Goal: Task Accomplishment & Management: Use online tool/utility

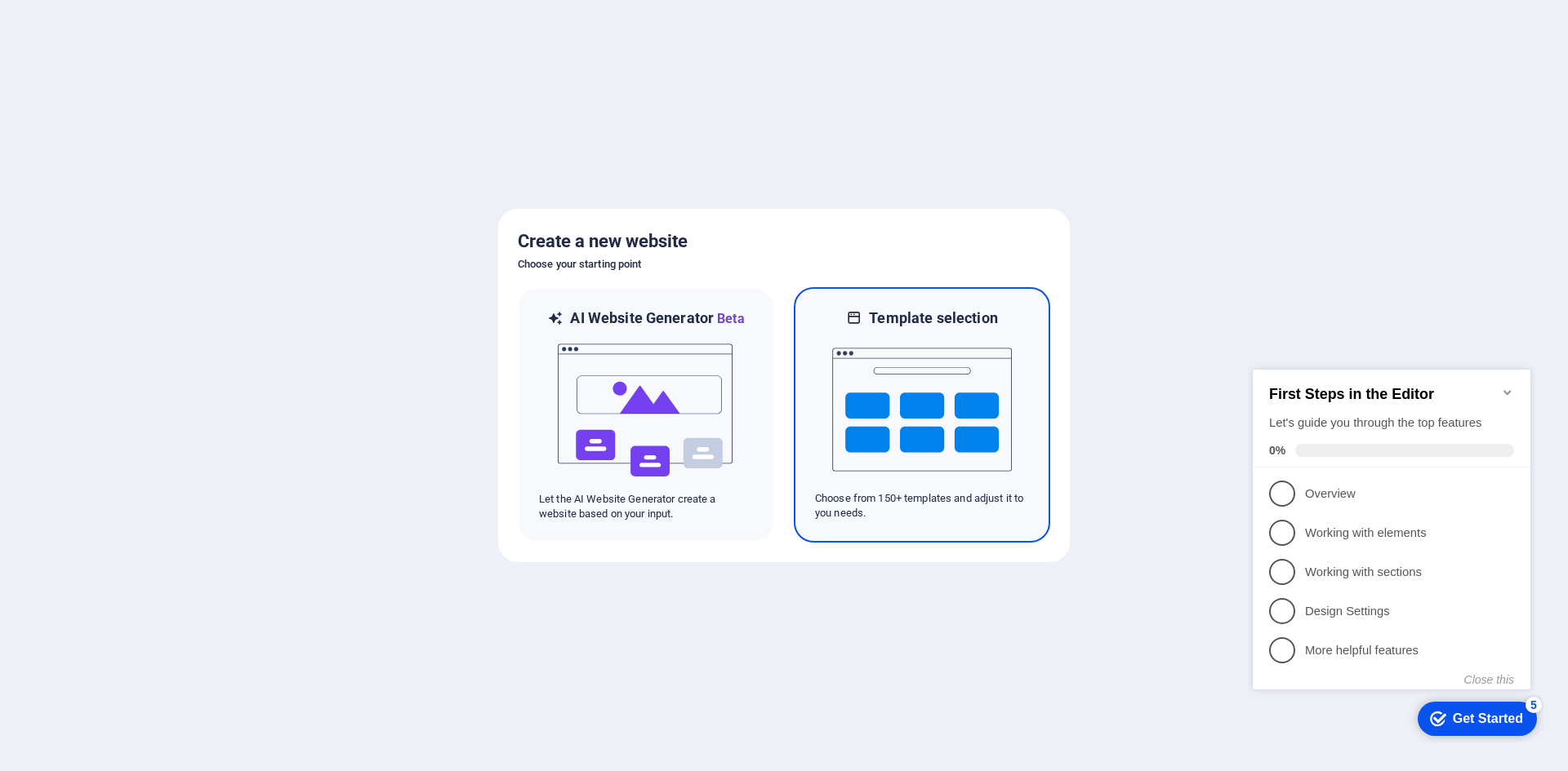
click at [961, 409] on img at bounding box center [922, 410] width 180 height 163
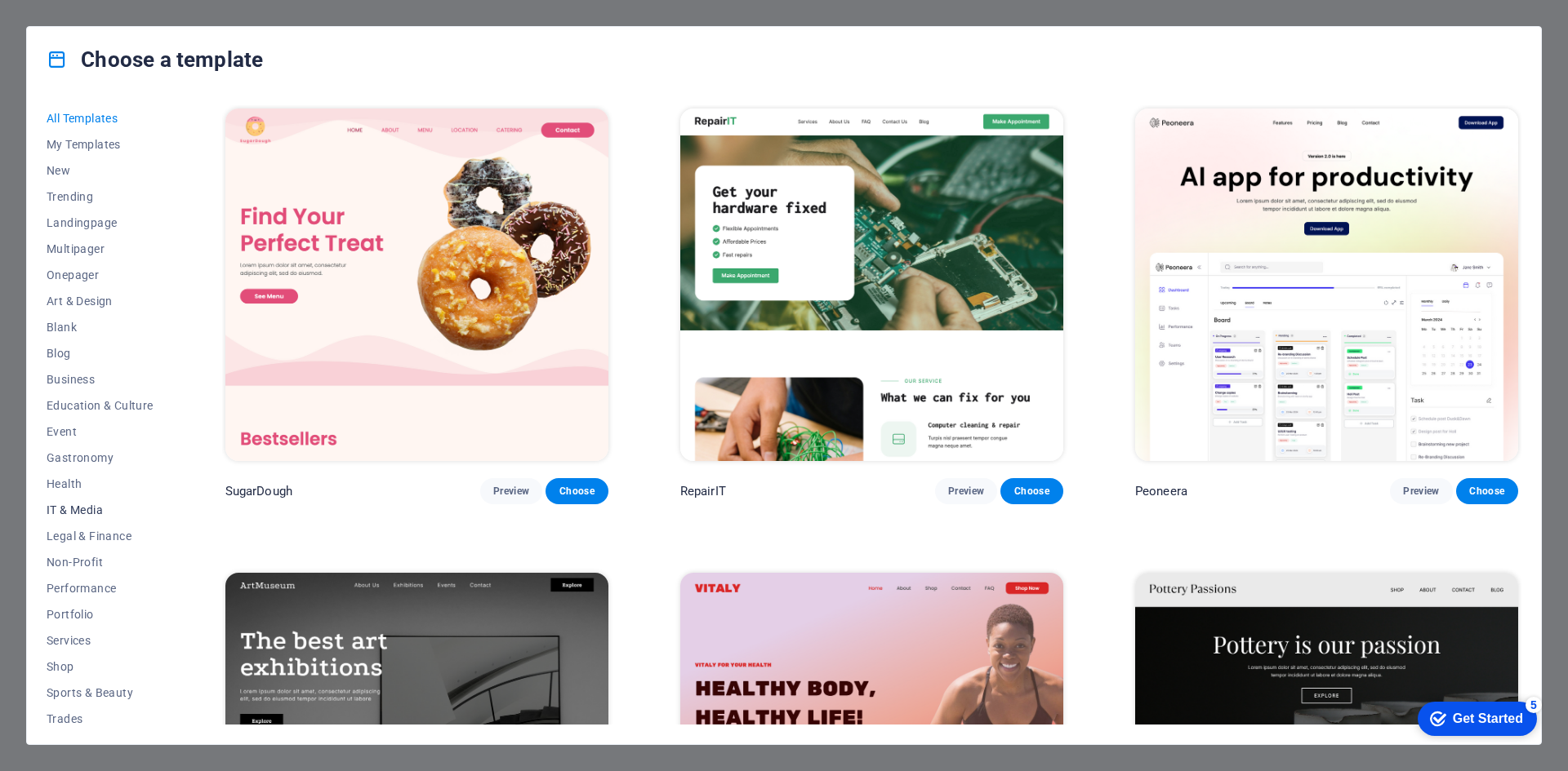
scroll to position [60, 0]
click at [69, 267] on span "Blank" at bounding box center [100, 268] width 107 height 14
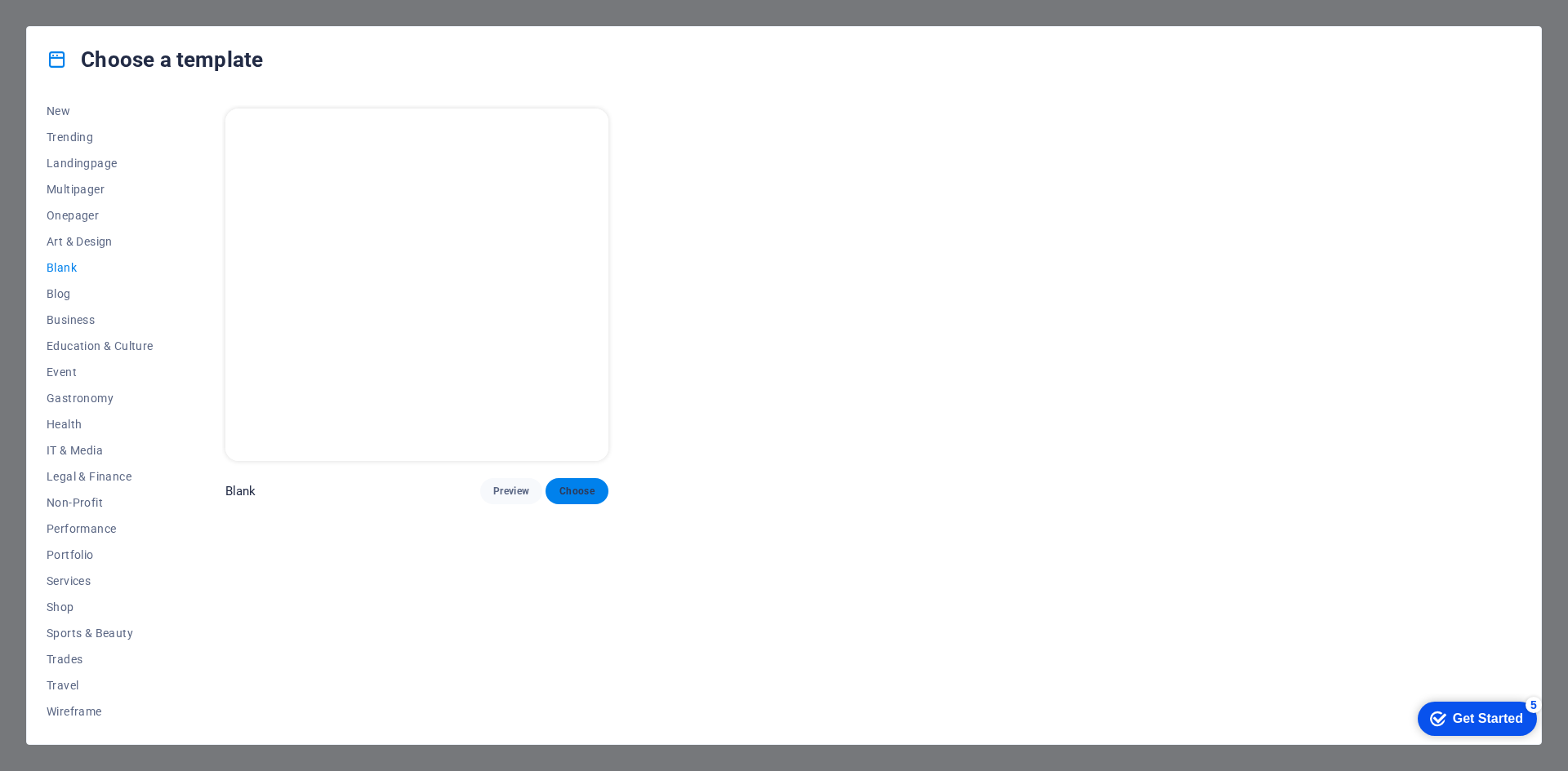
click at [563, 491] on span "Choose" at bounding box center [576, 492] width 36 height 14
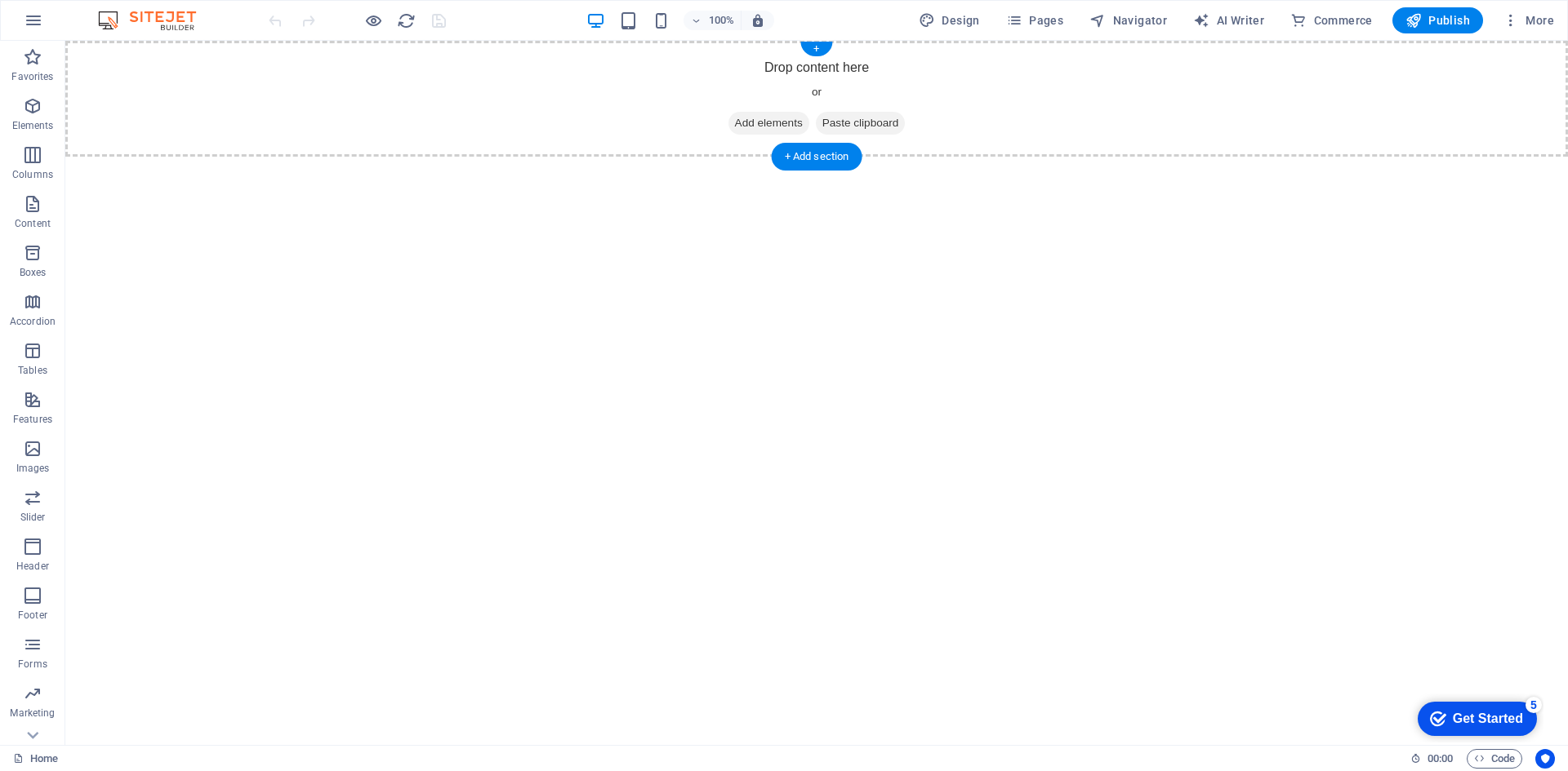
click at [877, 119] on span "Paste clipboard" at bounding box center [860, 124] width 90 height 23
click at [824, 156] on div "+ Add section" at bounding box center [817, 157] width 91 height 28
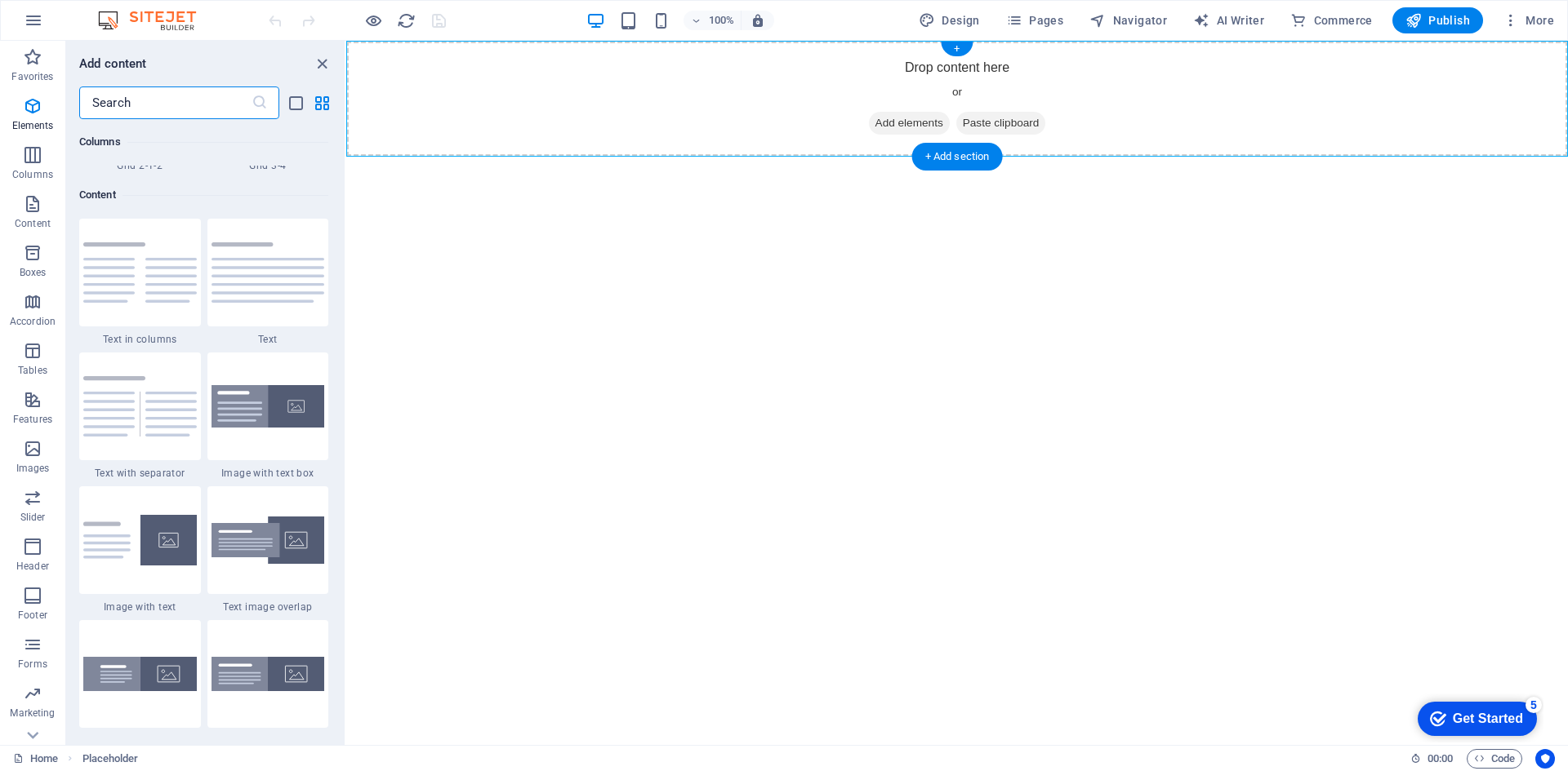
scroll to position [2856, 0]
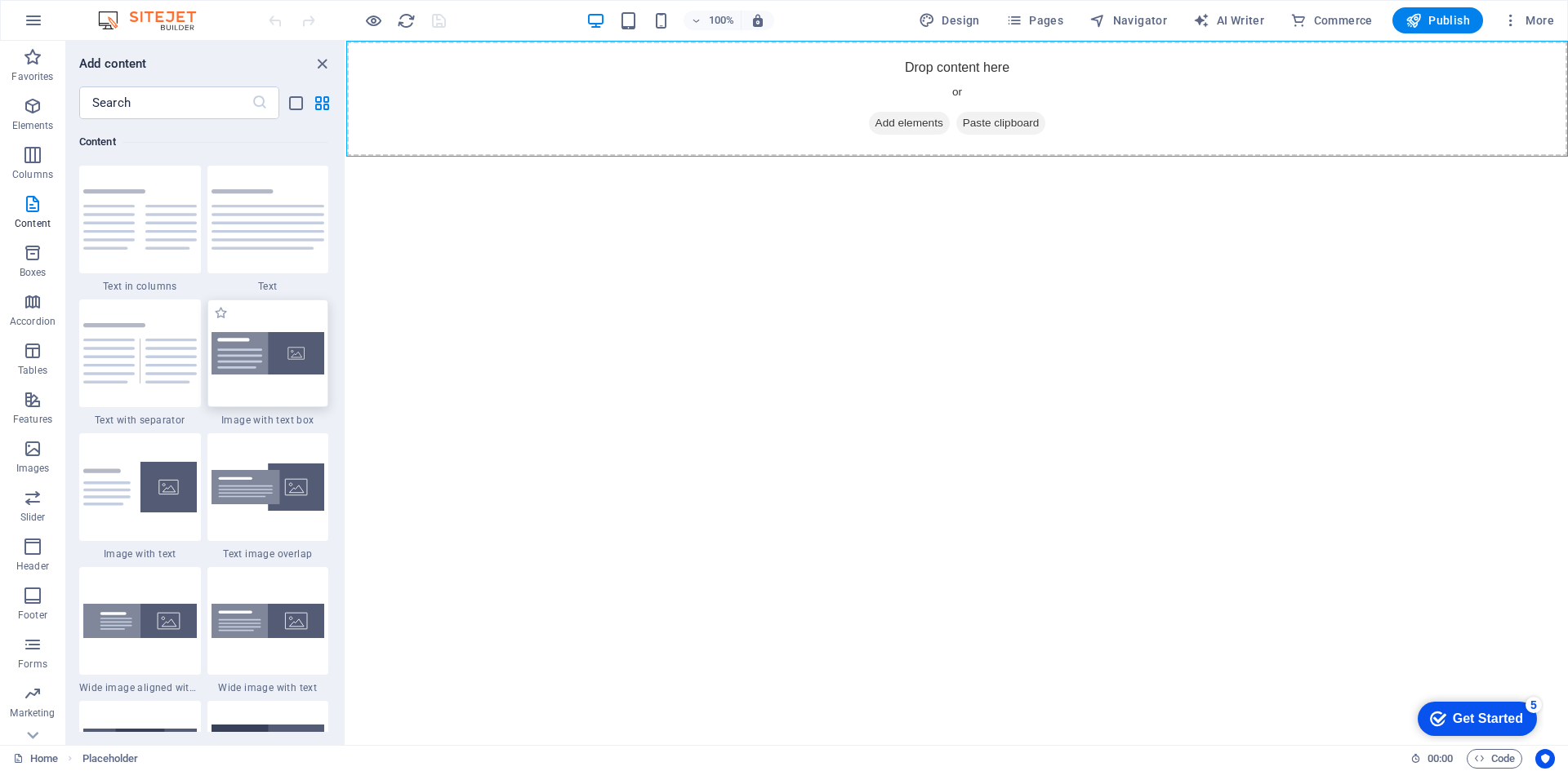
click at [286, 344] on img at bounding box center [268, 354] width 113 height 43
select select "rem"
select select "px"
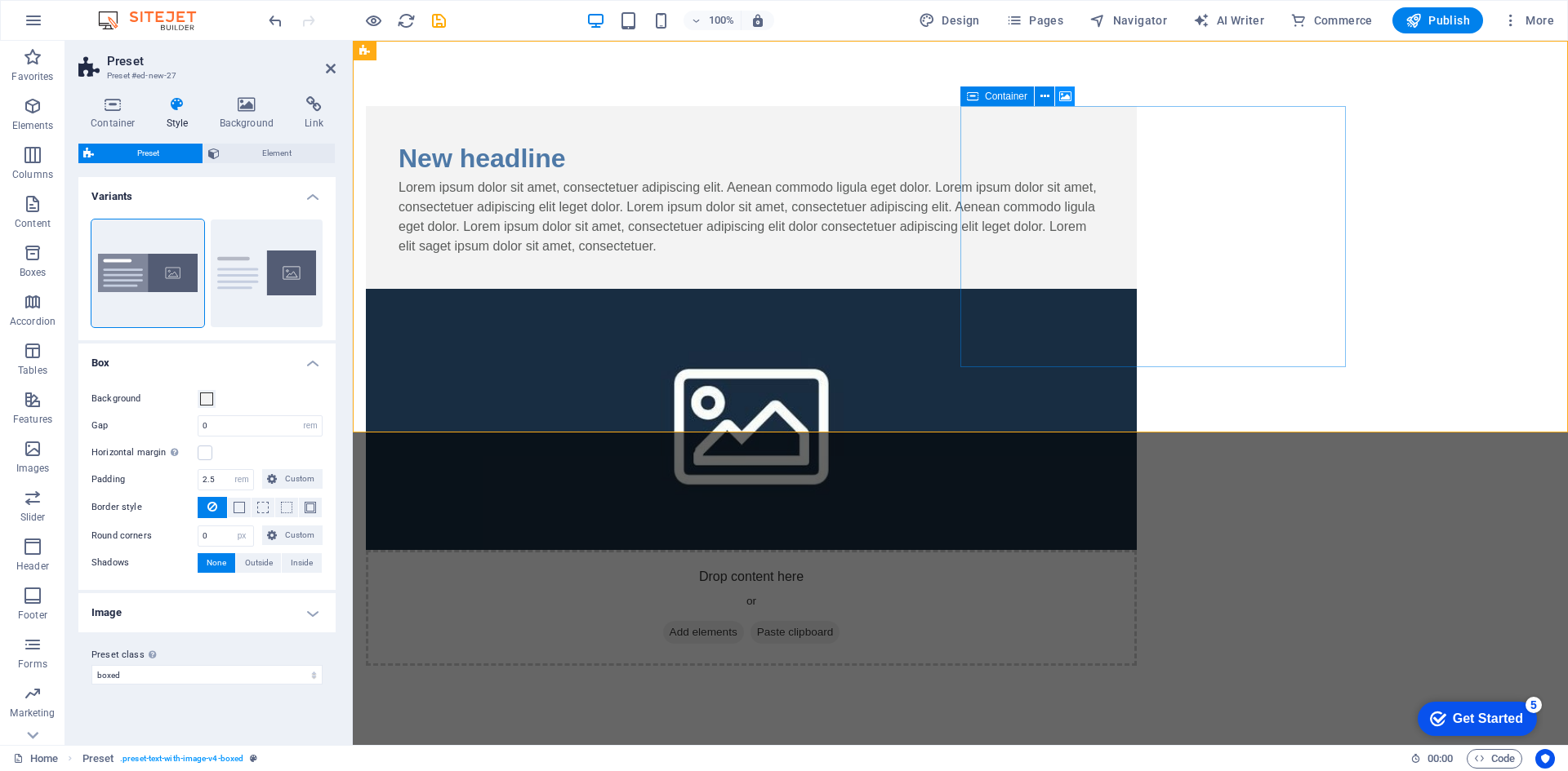
click at [1061, 97] on icon at bounding box center [1065, 97] width 13 height 17
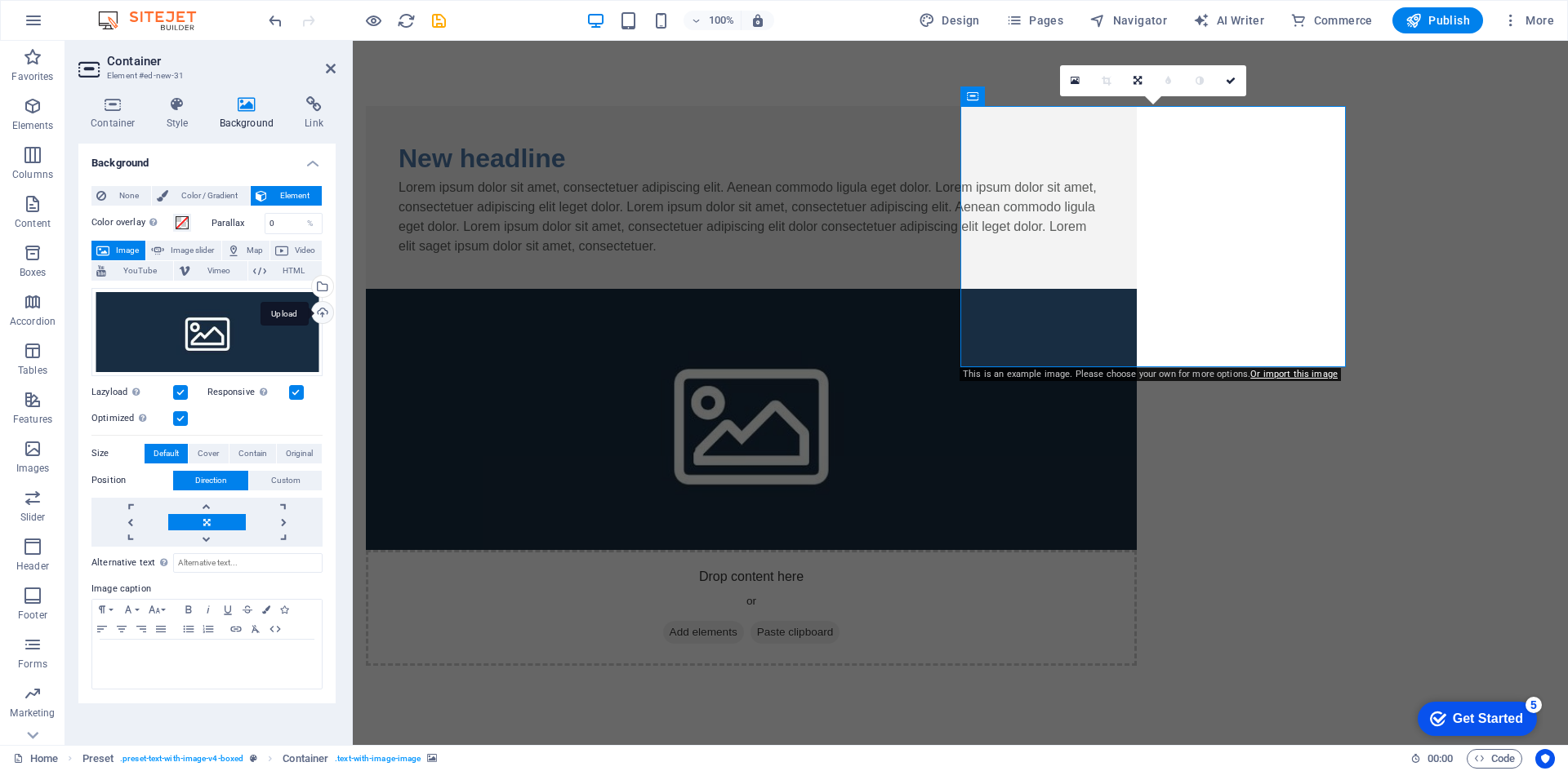
click at [322, 310] on div "Upload" at bounding box center [320, 314] width 24 height 24
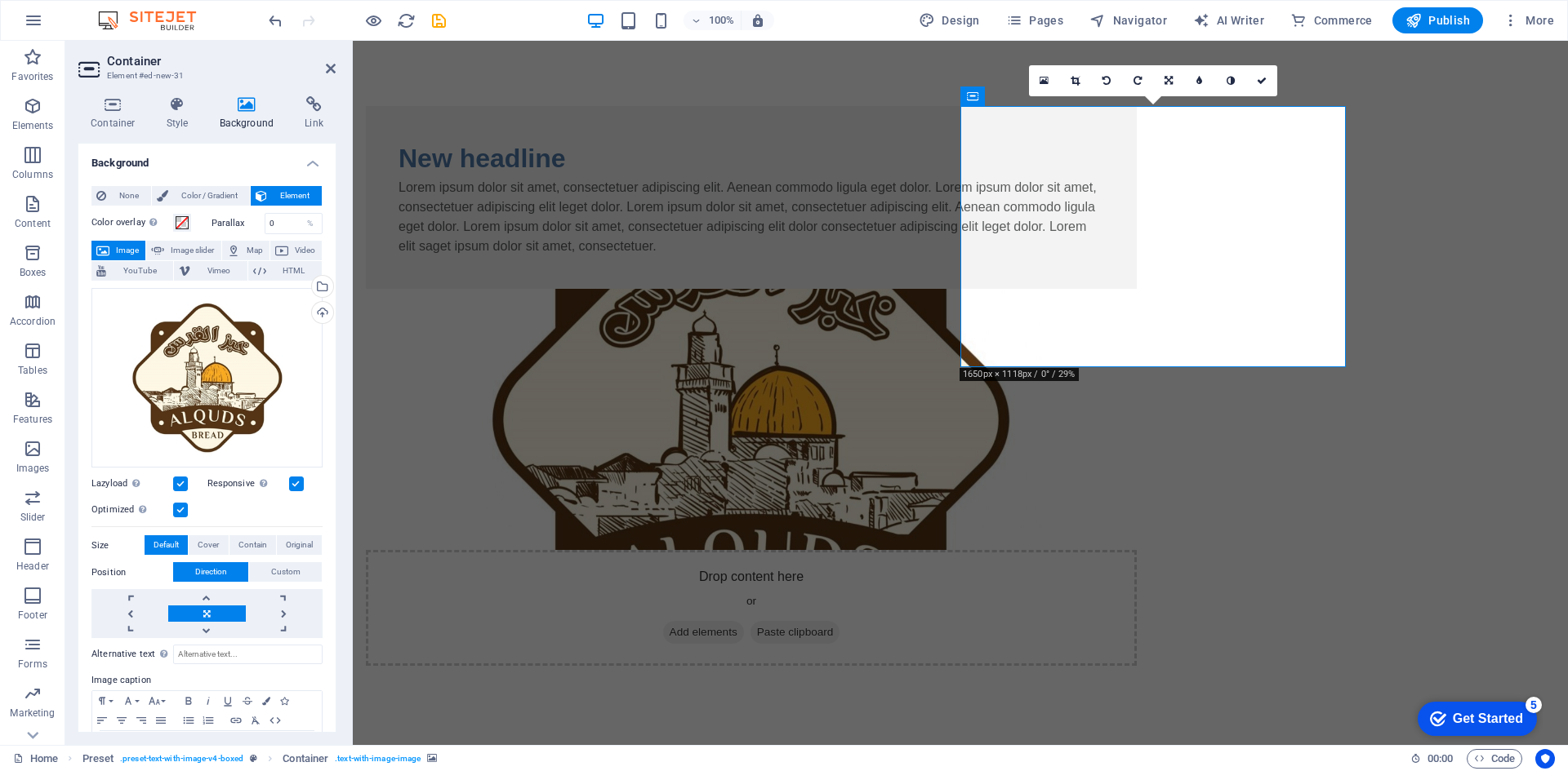
click at [556, 459] on html "Skip to main content New headline Lorem ipsum dolor sit amet, consectetuer adip…" at bounding box center [960, 386] width 1215 height 691
click at [790, 157] on div "New headline" at bounding box center [751, 158] width 706 height 40
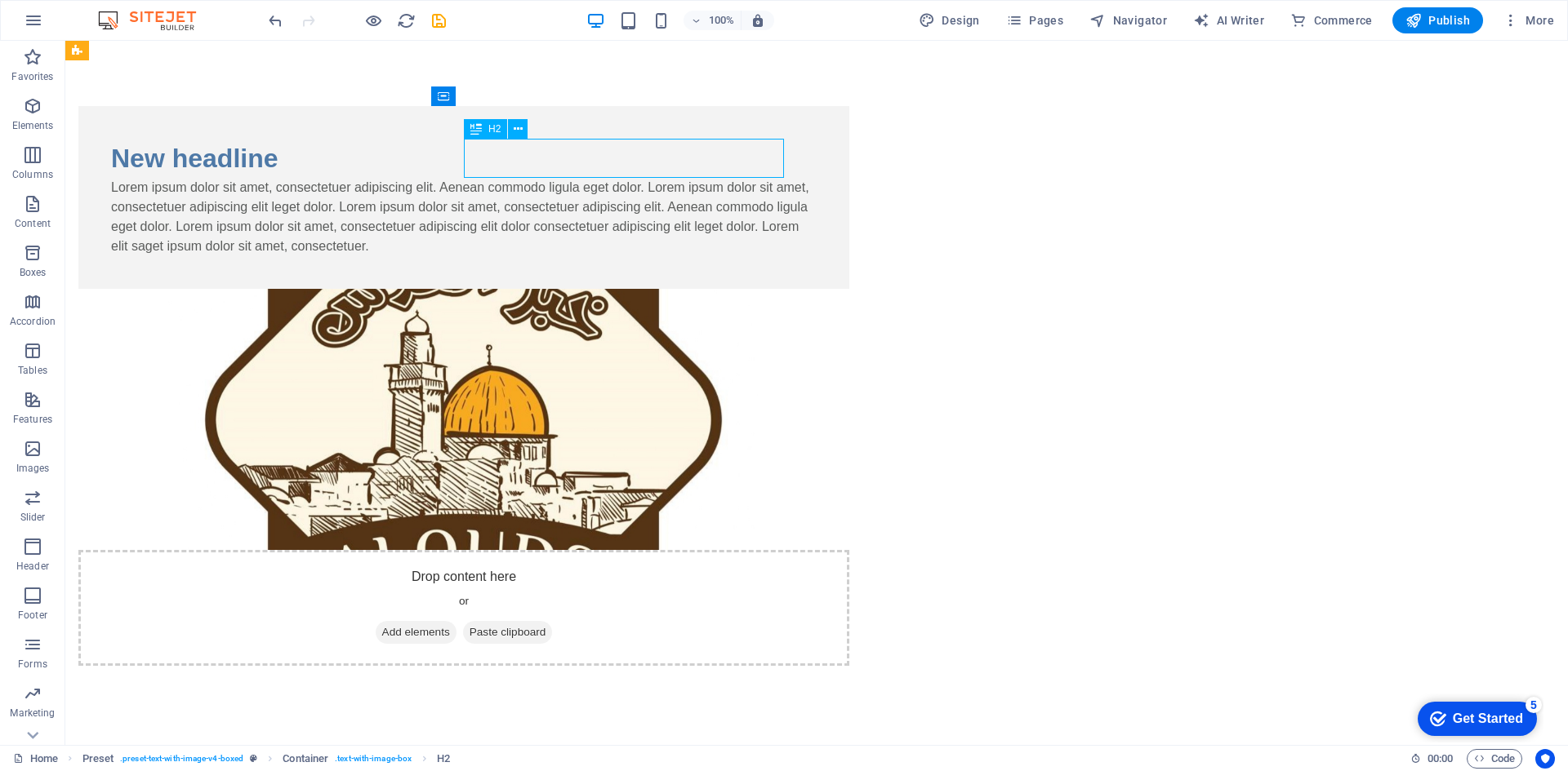
click at [652, 159] on div "New headline" at bounding box center [464, 158] width 706 height 40
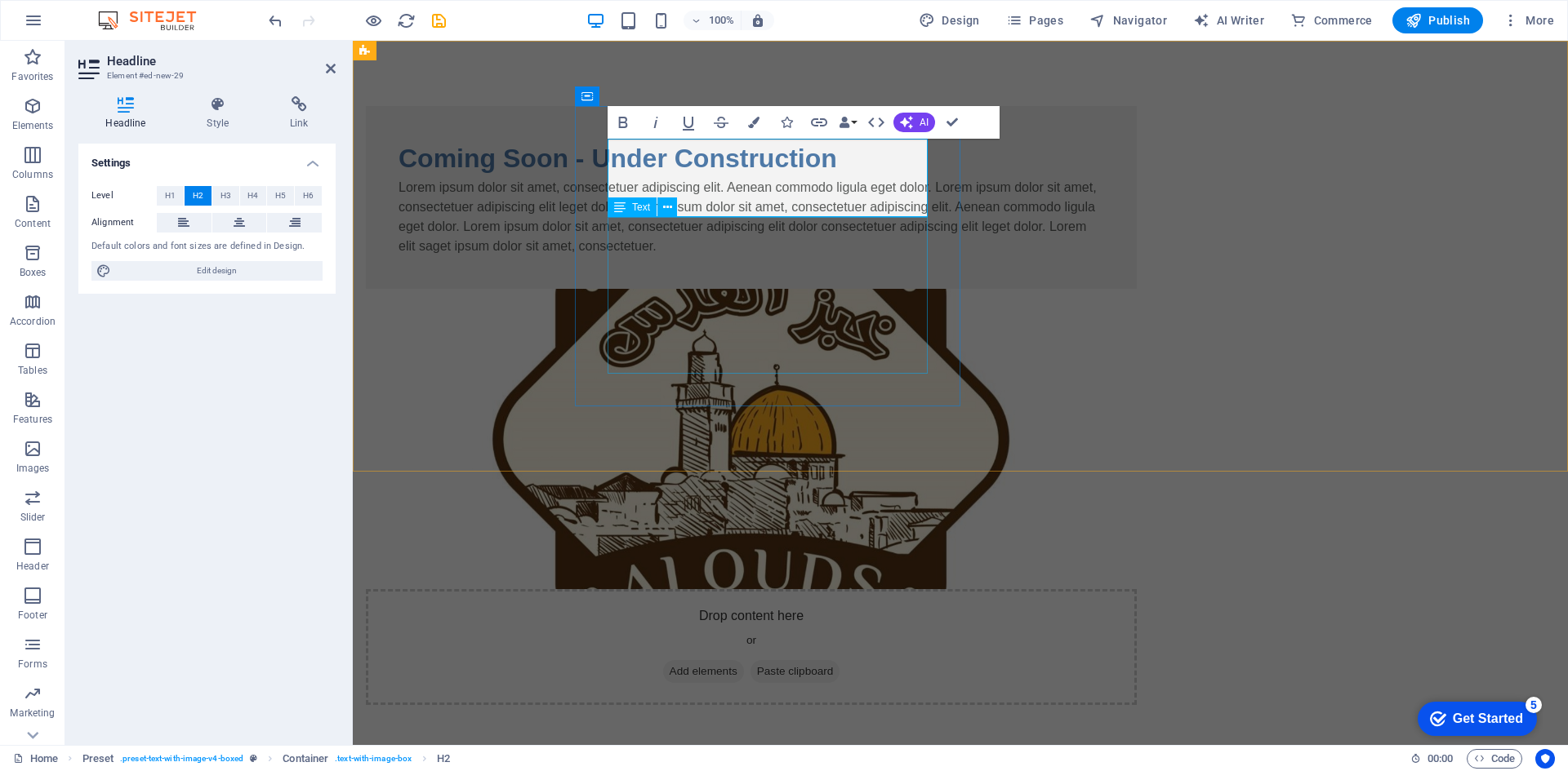
click at [817, 256] on div "Lorem ipsum dolor sit amet, consectetuer adipiscing elit. Aenean commodo ligula…" at bounding box center [751, 216] width 706 height 78
click at [1106, 303] on figure at bounding box center [751, 439] width 771 height 300
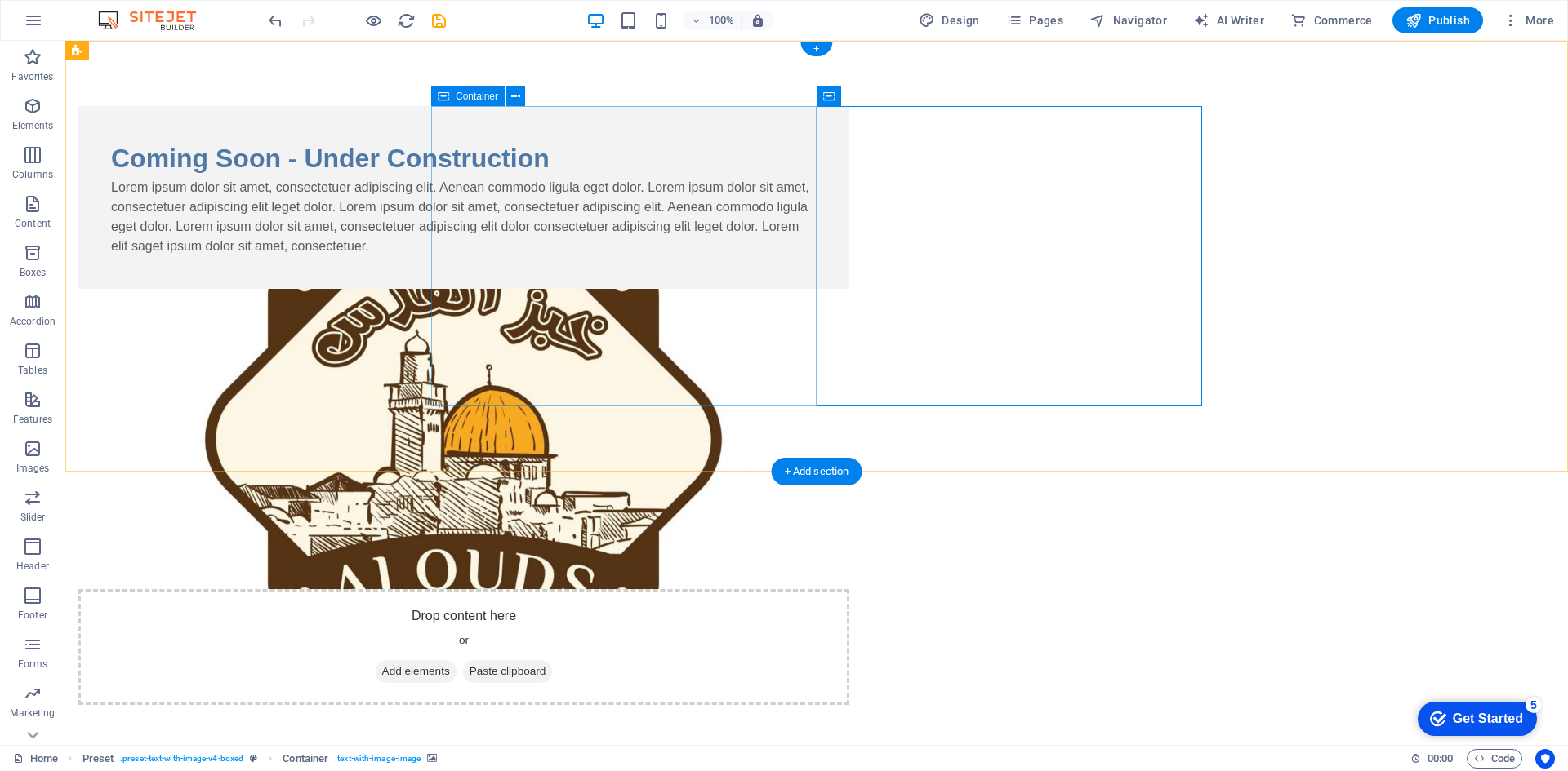
click at [707, 256] on div "Lorem ipsum dolor sit amet, consectetuer adipiscing elit. Aenean commodo ligula…" at bounding box center [464, 216] width 706 height 78
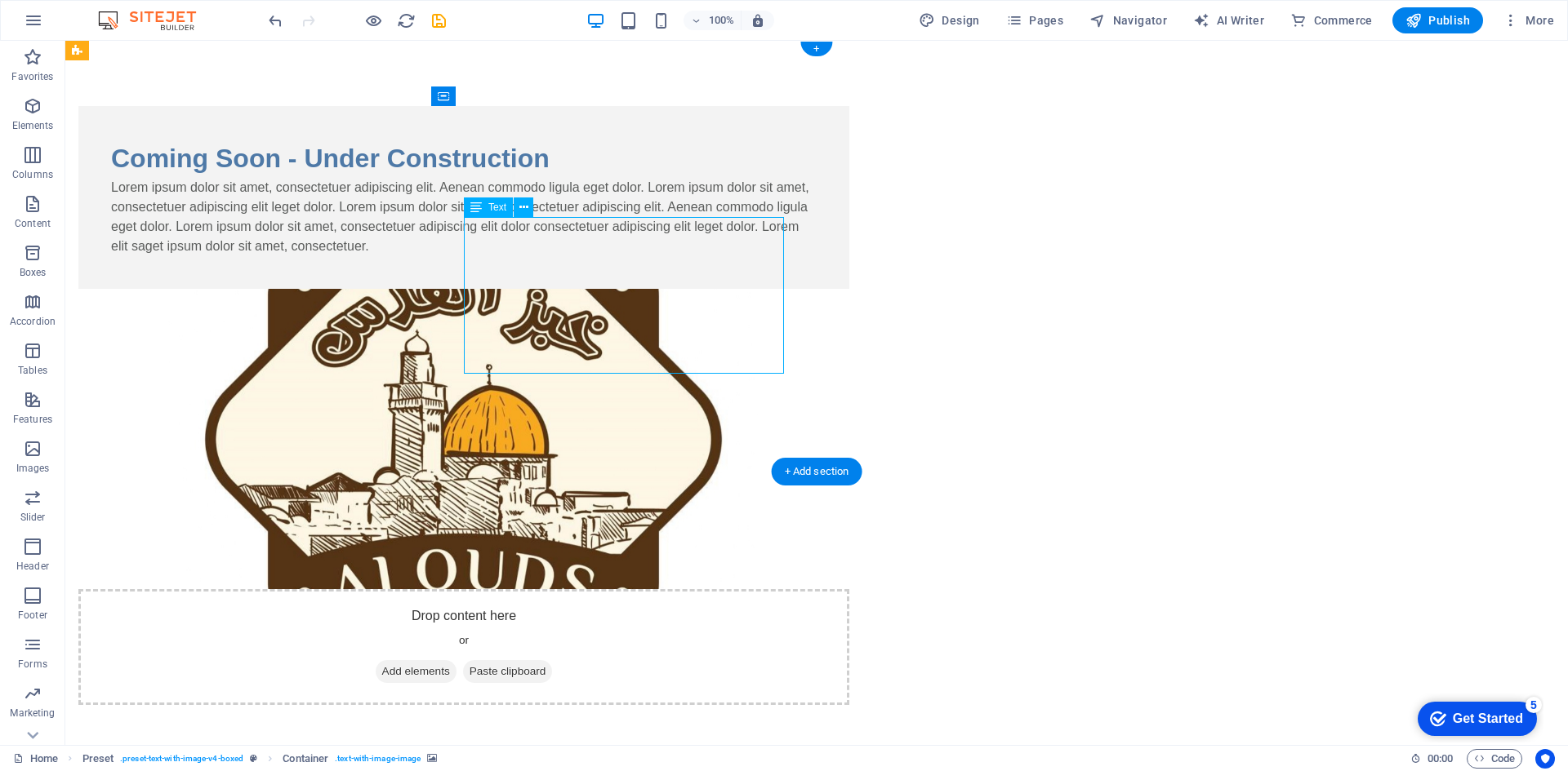
click at [707, 256] on div "Lorem ipsum dolor sit amet, consectetuer adipiscing elit. Aenean commodo ligula…" at bounding box center [464, 216] width 706 height 78
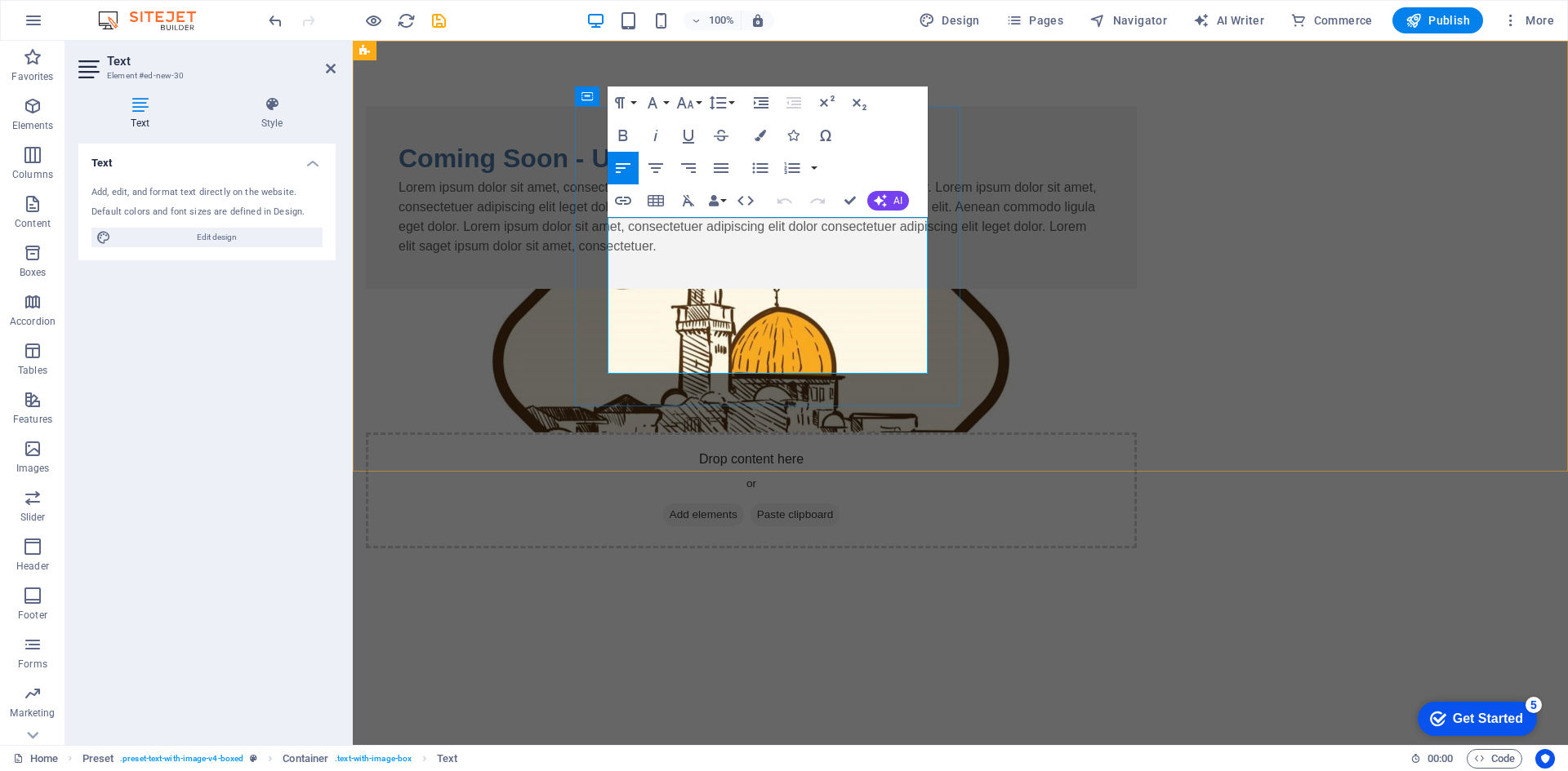
click at [805, 256] on p "Lorem ipsum dolor sit amet, consectetuer adipiscing elit. Aenean commodo ligula…" at bounding box center [751, 216] width 706 height 78
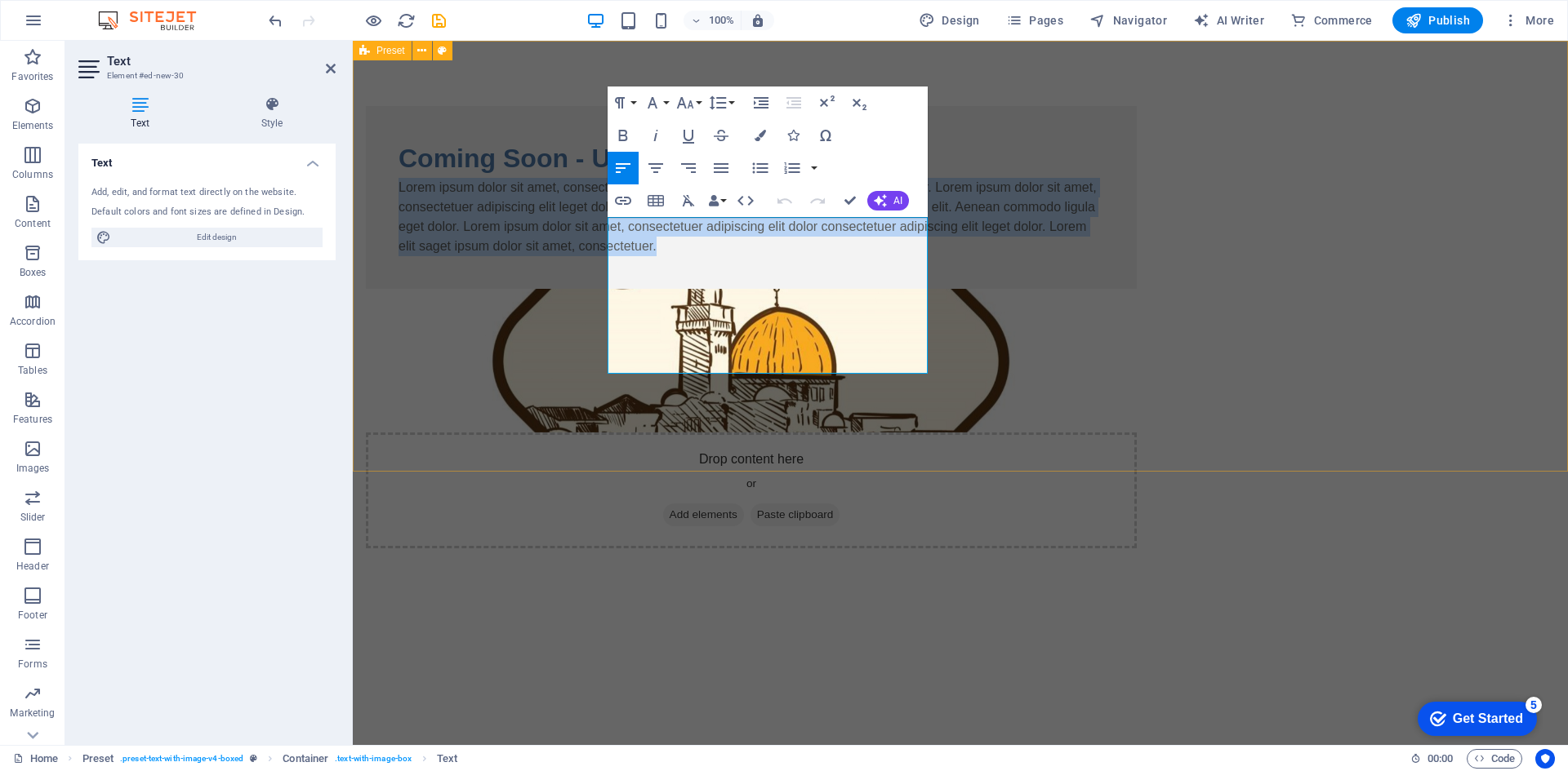
drag, startPoint x: 809, startPoint y: 365, endPoint x: 477, endPoint y: 160, distance: 390.2
click at [450, 154] on div "Coming Soon - Under Construction Lorem ipsum dolor sit amet, consectetuer adipi…" at bounding box center [960, 327] width 1215 height 573
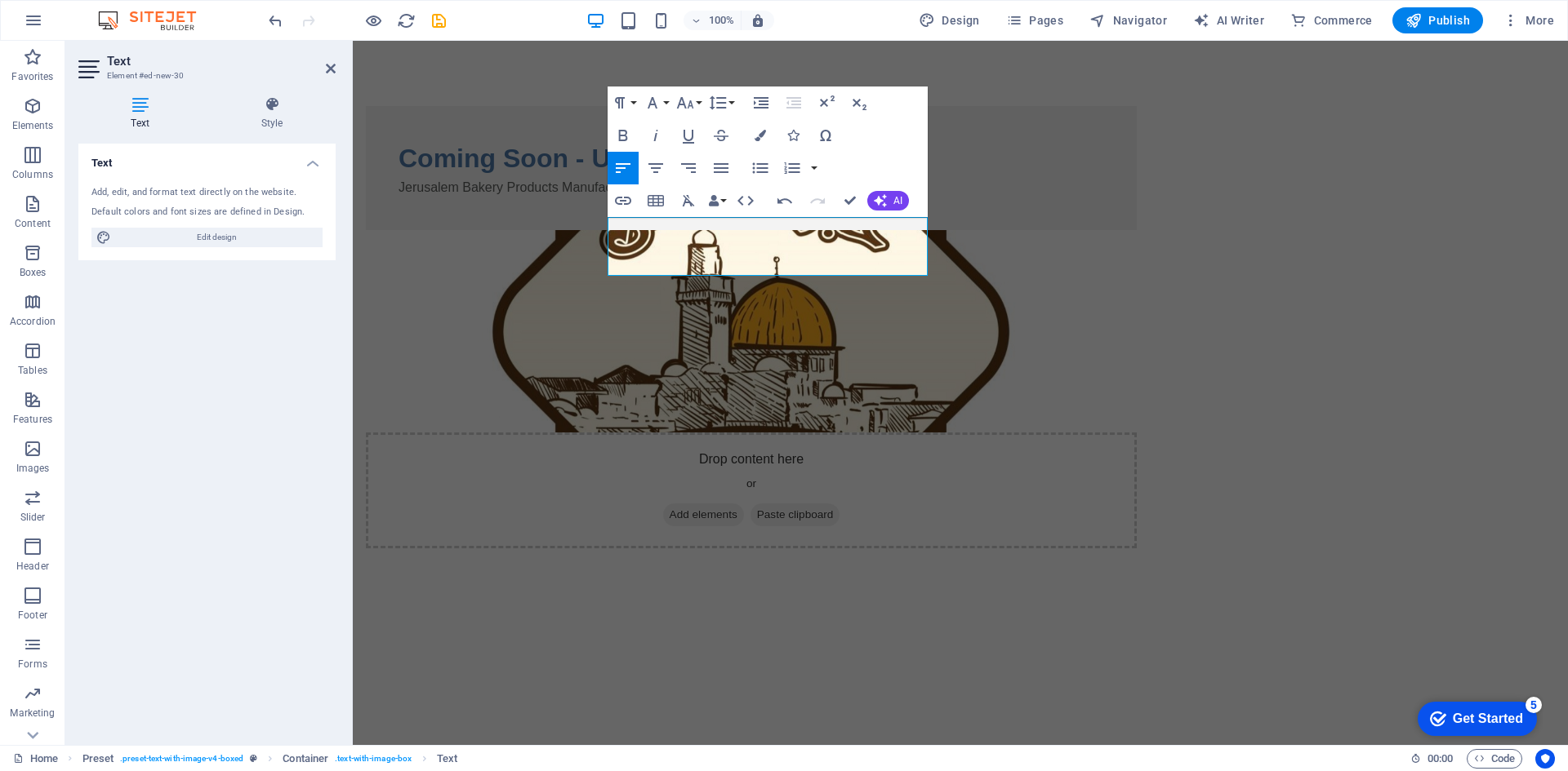
click at [713, 491] on html "Skip to main content Coming Soon - Under Construction Jerusalem Bakery Products…" at bounding box center [960, 327] width 1215 height 573
click at [744, 503] on span "Add elements" at bounding box center [704, 515] width 81 height 23
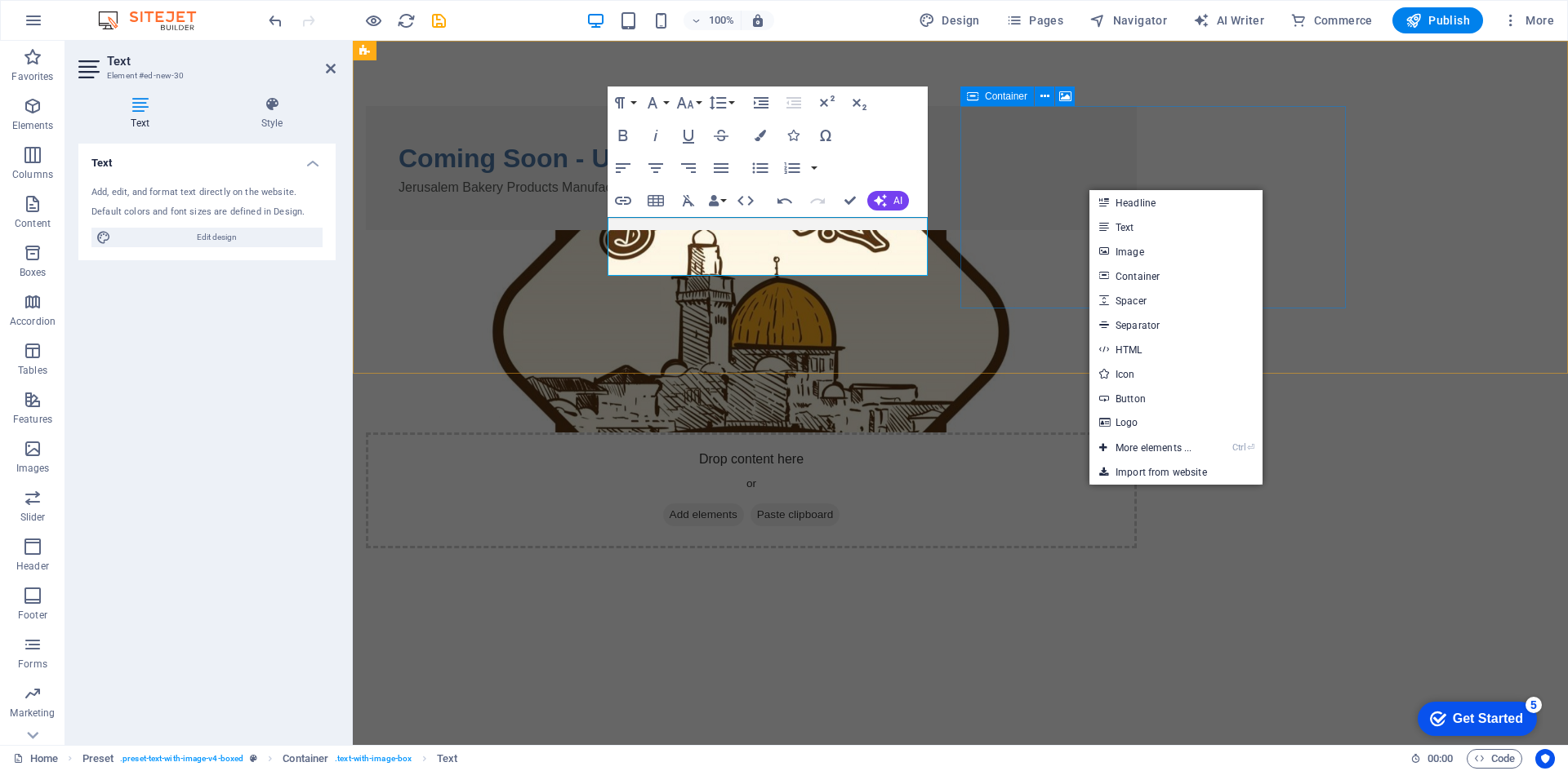
click at [998, 246] on figure at bounding box center [751, 331] width 771 height 203
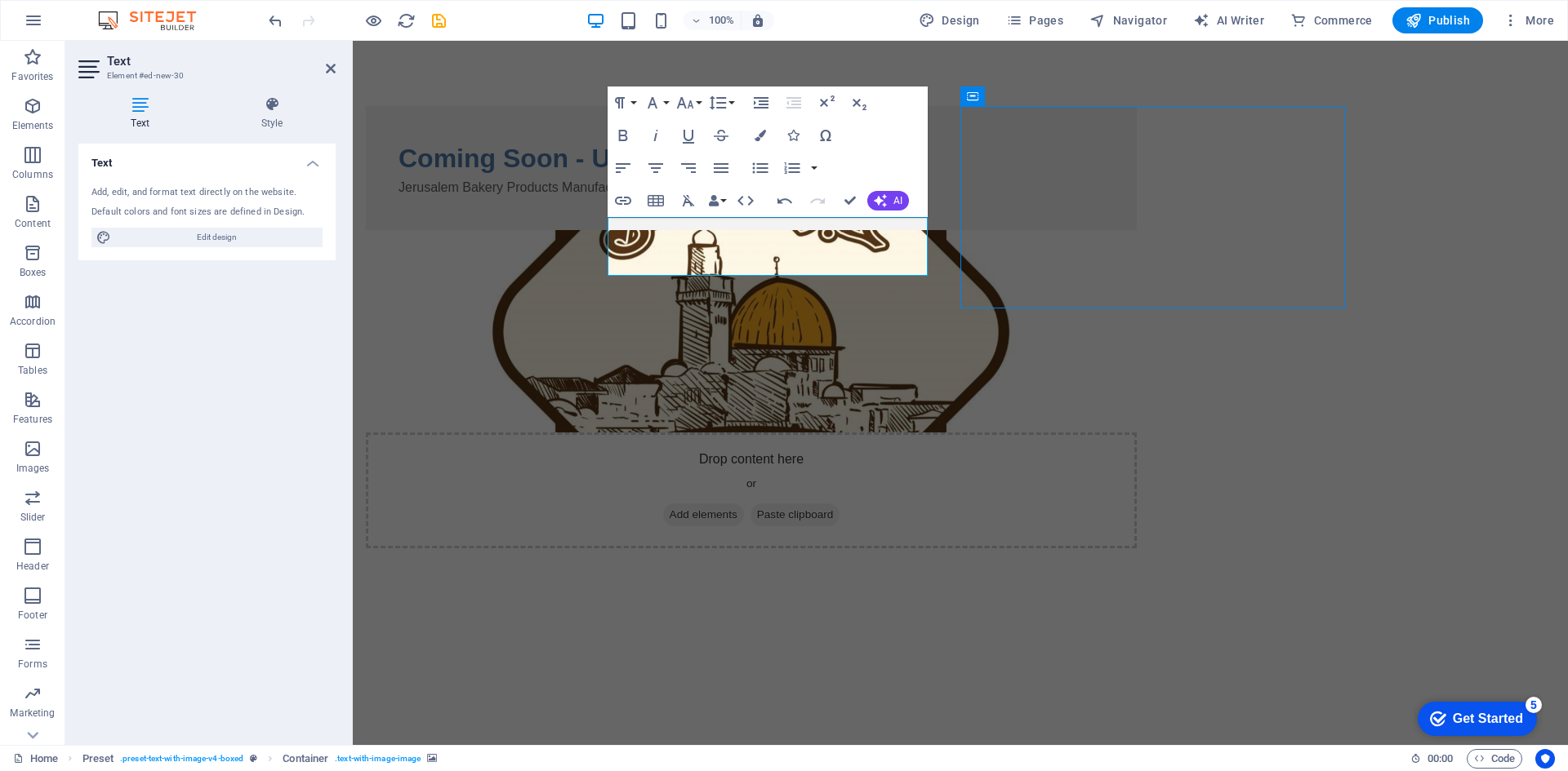
click at [1137, 433] on div "Drop content here or Add elements Paste clipboard" at bounding box center [751, 491] width 771 height 116
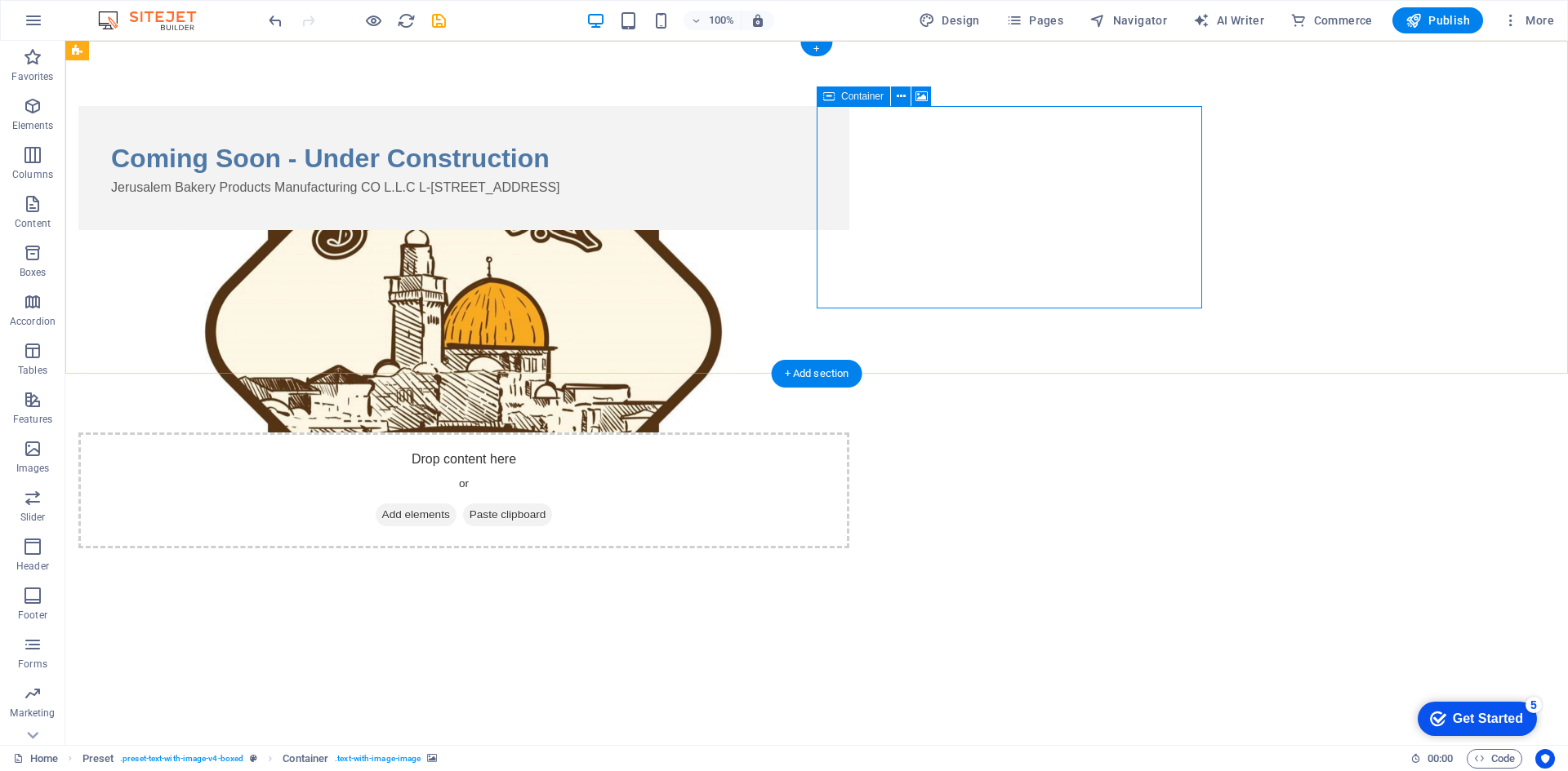
click at [850, 433] on div "Drop content here or Add elements Paste clipboard" at bounding box center [464, 491] width 771 height 116
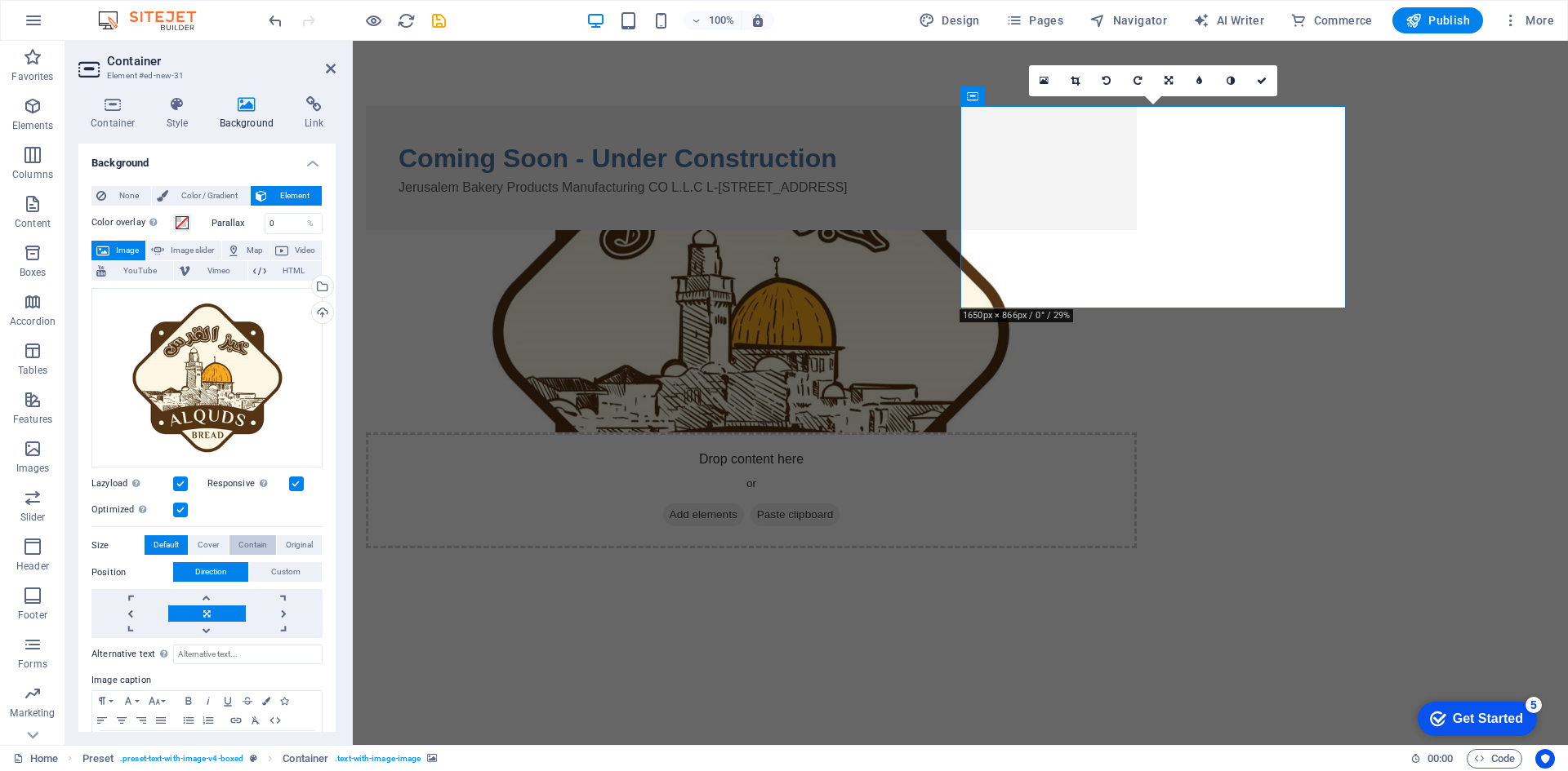
click at [242, 547] on span "Contain" at bounding box center [253, 545] width 29 height 19
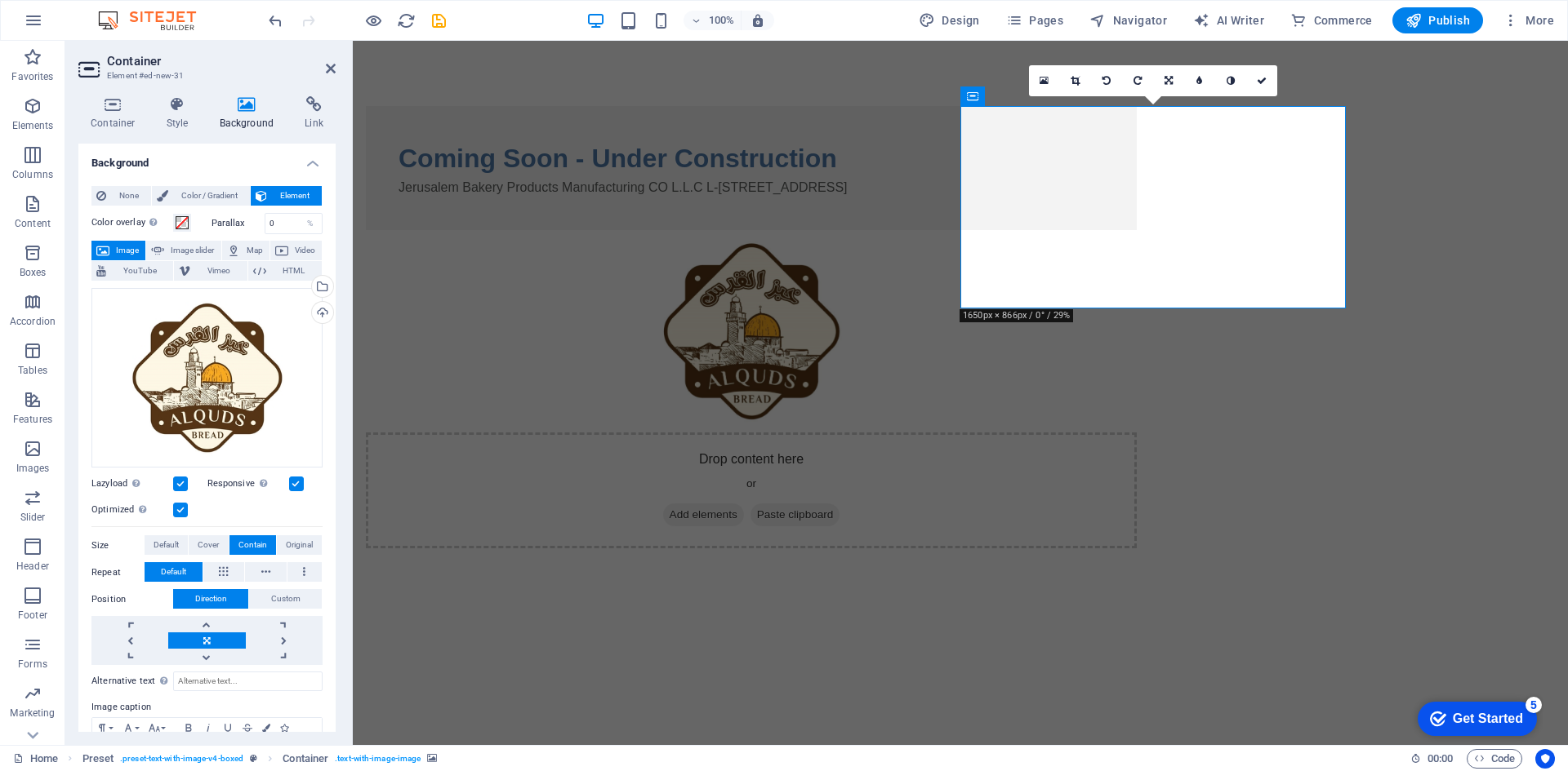
click at [562, 600] on html "Skip to main content Coming Soon - Under Construction Jerusalem Bakery Products…" at bounding box center [960, 327] width 1215 height 573
click at [1245, 490] on html "Skip to main content Coming Soon - Under Construction Jerusalem Bakery Products…" at bounding box center [960, 327] width 1215 height 573
click at [535, 600] on html "Skip to main content Coming Soon - Under Construction Jerusalem Bakery Products…" at bounding box center [960, 327] width 1215 height 573
click at [475, 194] on div "Coming Soon - Under Construction Jerusalem Bakery Products Manufacturing CO L.L…" at bounding box center [960, 327] width 1215 height 573
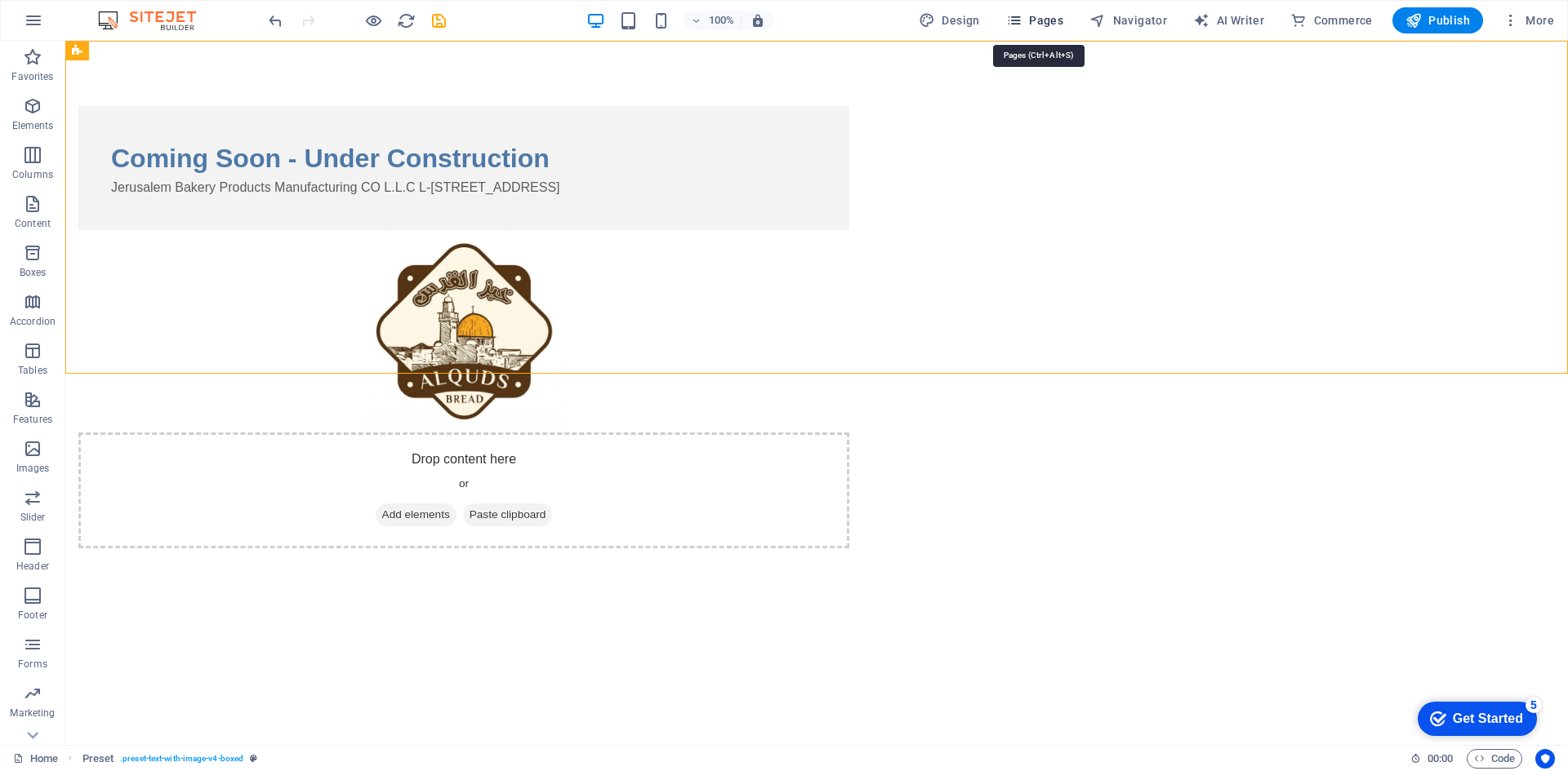
click at [1046, 14] on span "Pages" at bounding box center [1034, 20] width 57 height 16
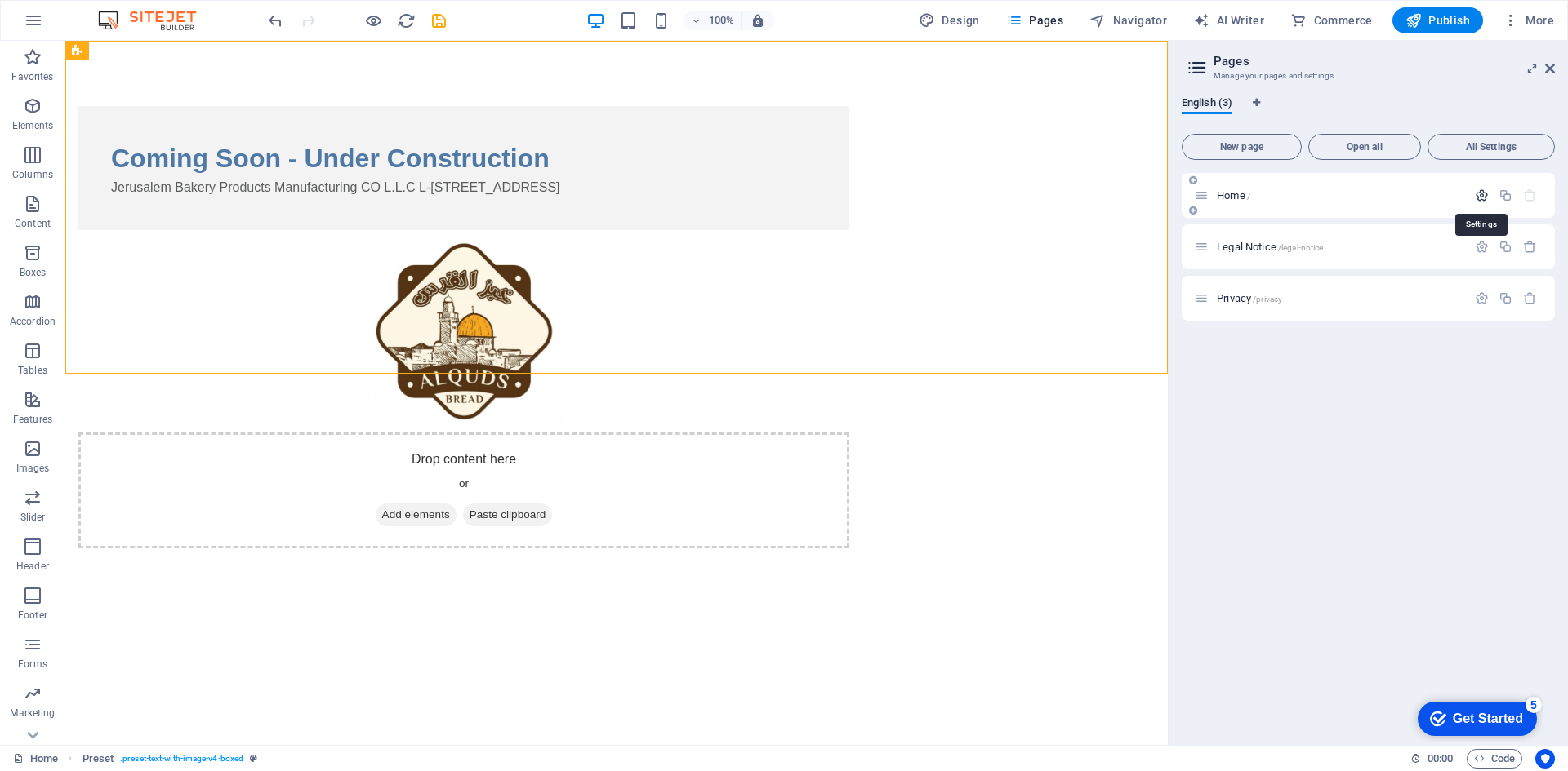
click at [1486, 197] on icon "button" at bounding box center [1482, 195] width 14 height 14
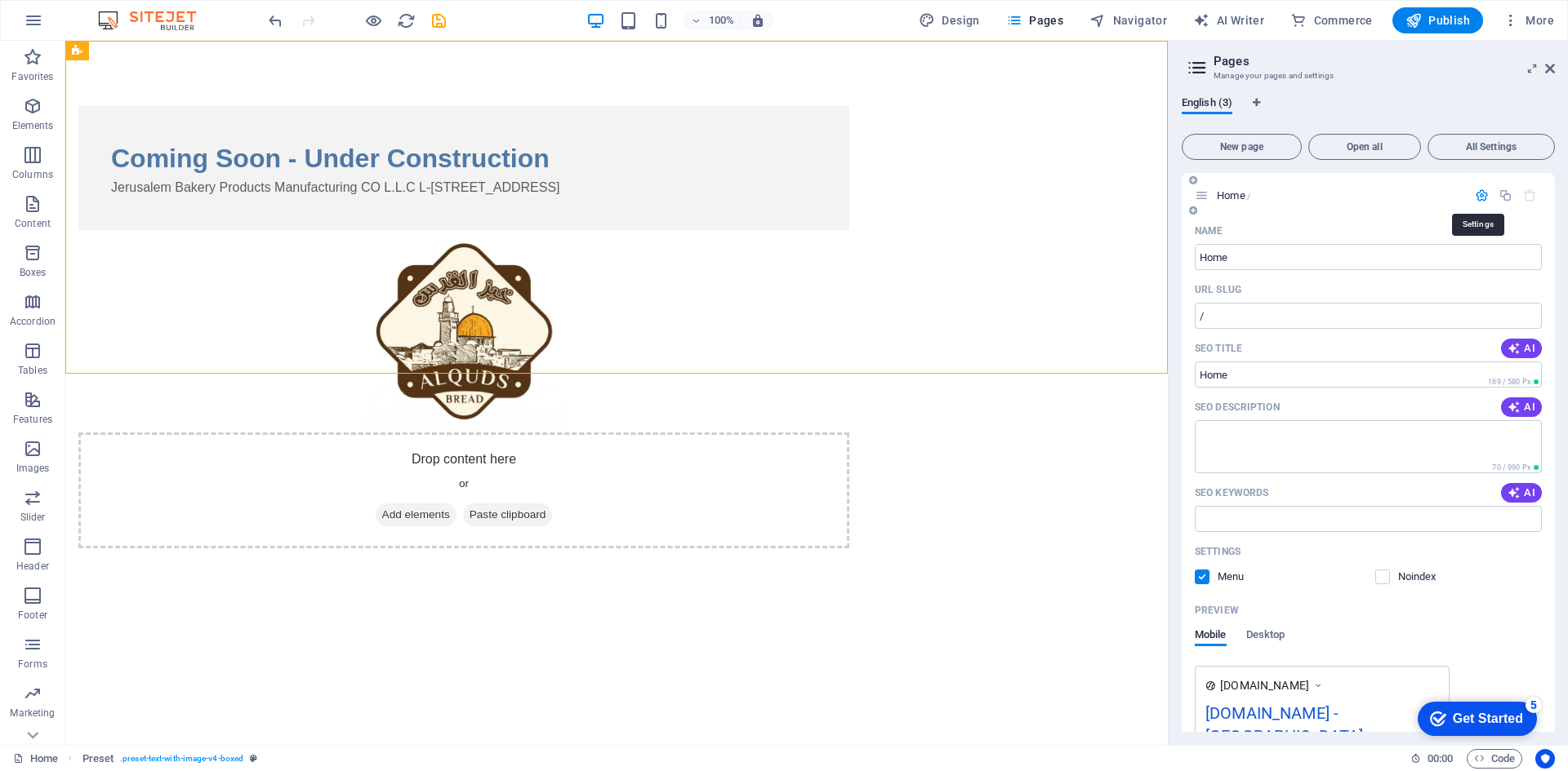
click at [1486, 197] on icon "button" at bounding box center [1482, 195] width 14 height 14
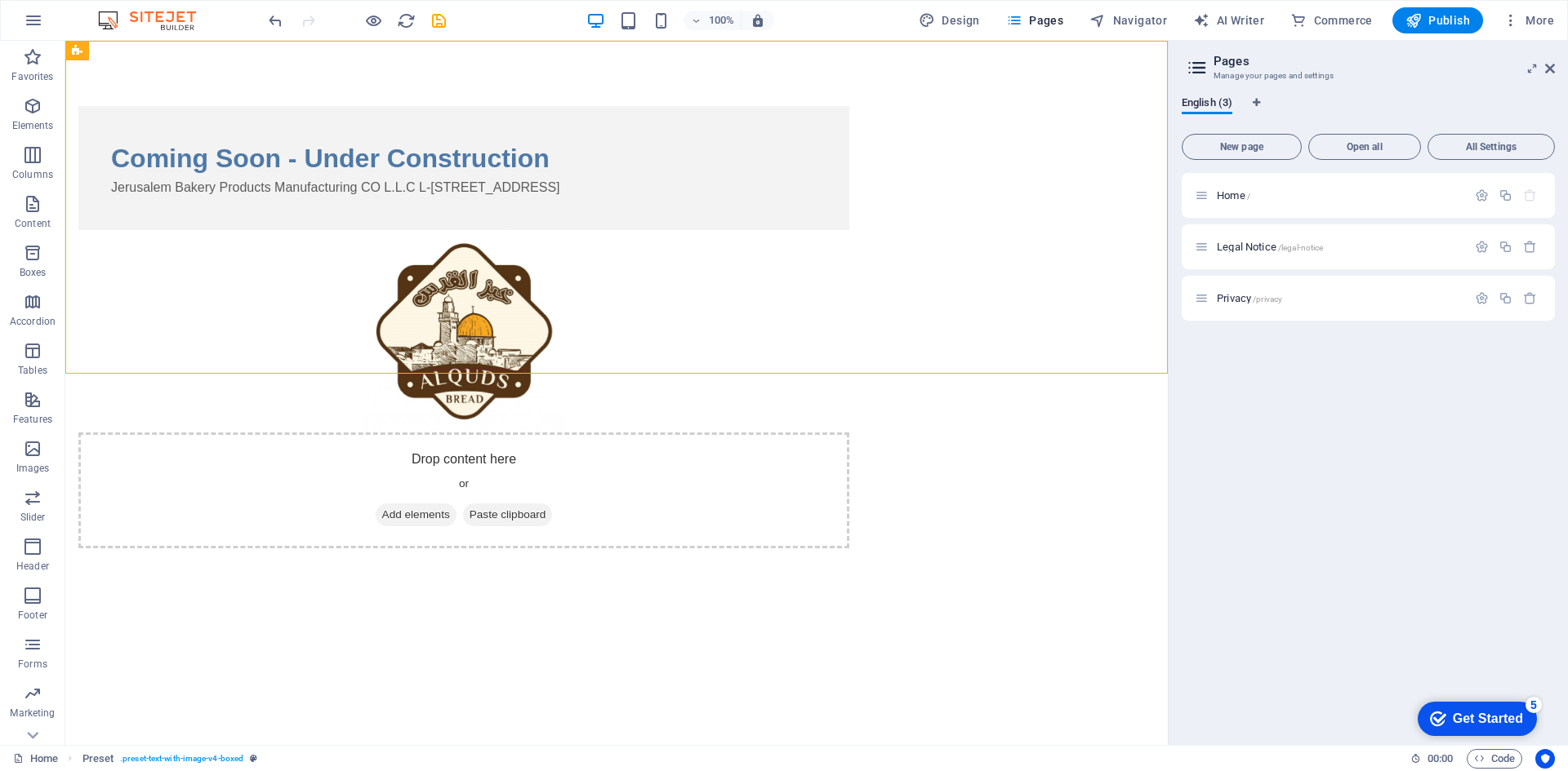
click at [1278, 459] on div "Home / Legal Notice /legal-notice Privacy /privacy" at bounding box center [1369, 452] width 373 height 559
click at [1437, 29] on button "Publish" at bounding box center [1437, 20] width 91 height 26
